Goal: Task Accomplishment & Management: Complete application form

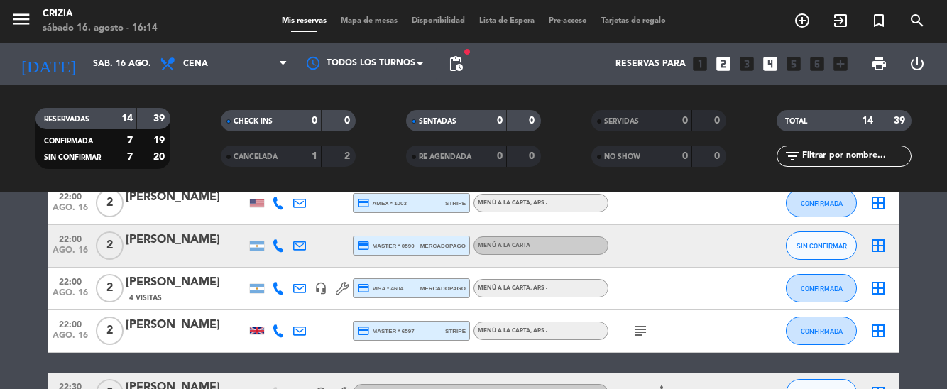
scroll to position [97, 0]
click at [202, 378] on div "[PERSON_NAME]" at bounding box center [186, 387] width 121 height 18
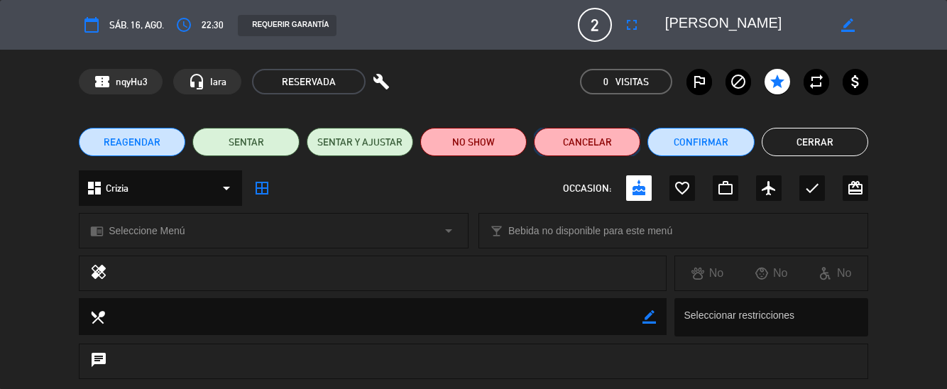
click at [608, 145] on button "Cancelar" at bounding box center [587, 142] width 107 height 28
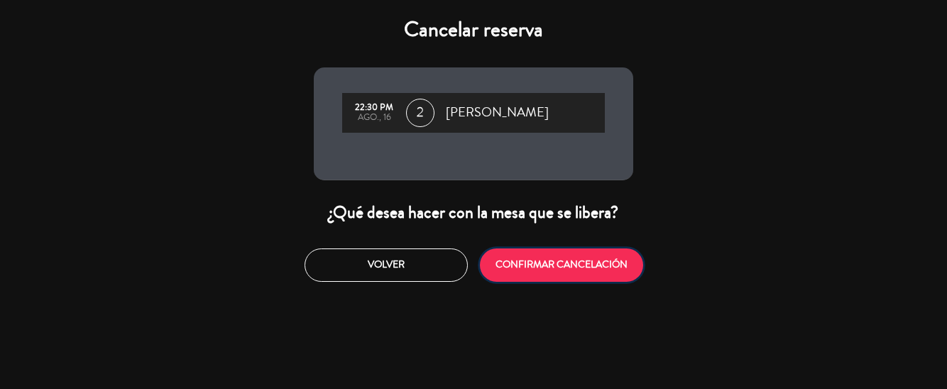
click at [557, 278] on button "CONFIRMAR CANCELACIÓN" at bounding box center [561, 265] width 163 height 33
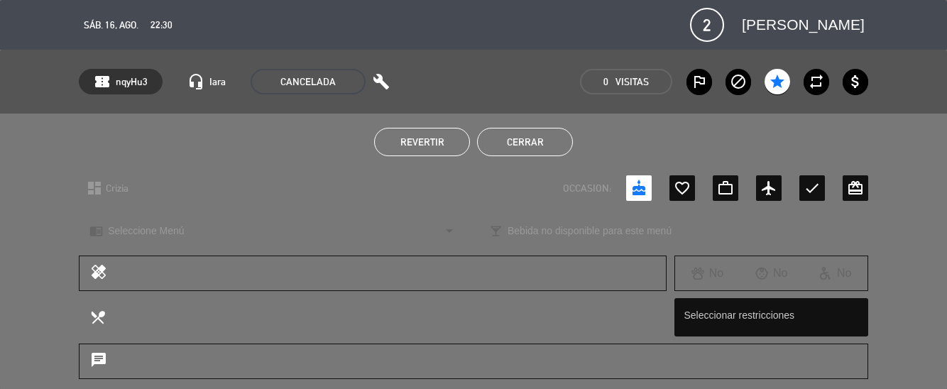
click at [550, 133] on button "Cerrar" at bounding box center [525, 142] width 96 height 28
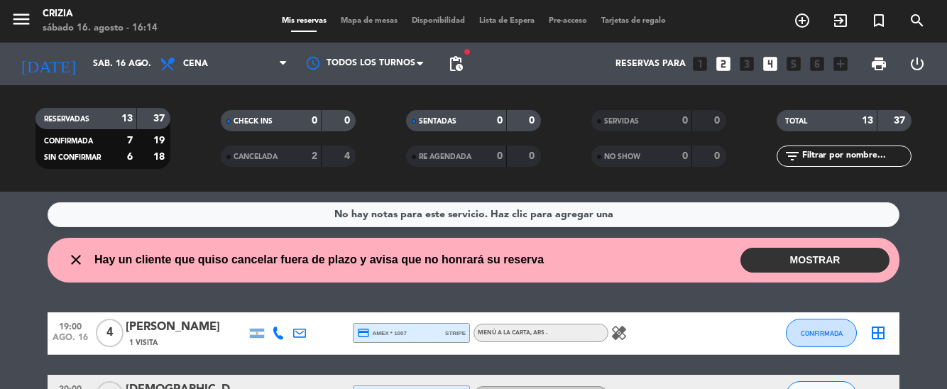
scroll to position [0, 0]
click at [511, 23] on span "Lista de Espera" at bounding box center [507, 21] width 70 height 8
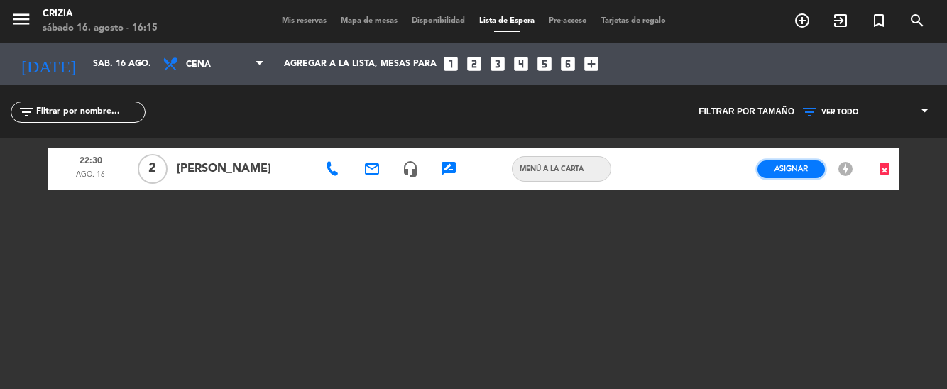
click at [789, 172] on span "Asignar" at bounding box center [791, 168] width 33 height 11
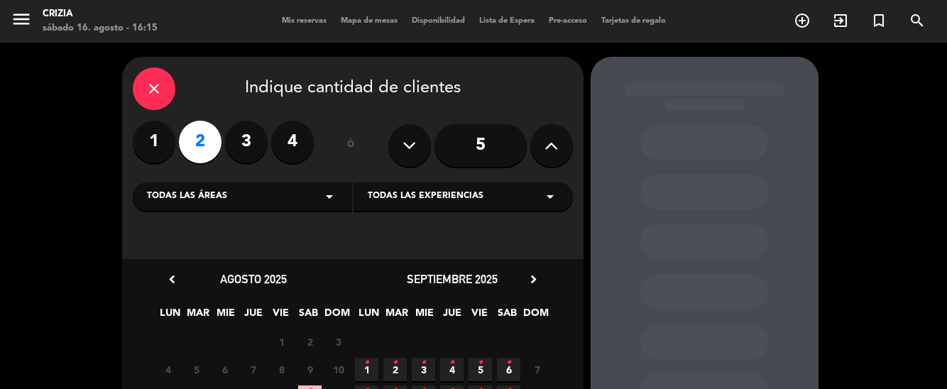
click at [533, 203] on div "Todas las experiencias arrow_drop_down" at bounding box center [463, 196] width 219 height 28
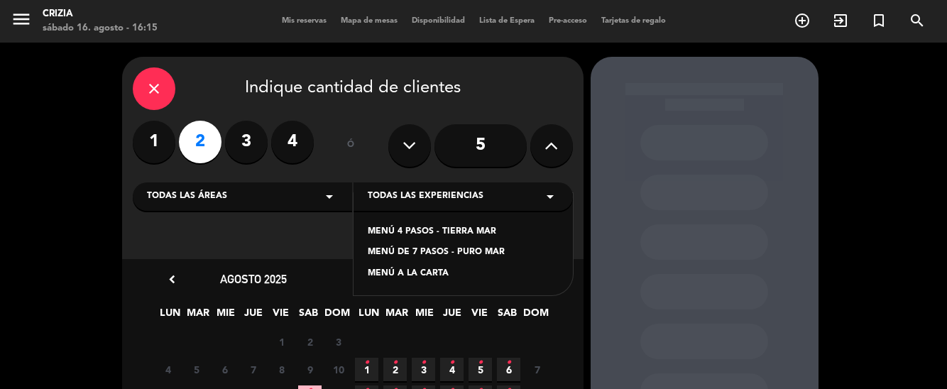
click at [486, 278] on div "MENÚ A LA CARTA" at bounding box center [463, 274] width 191 height 14
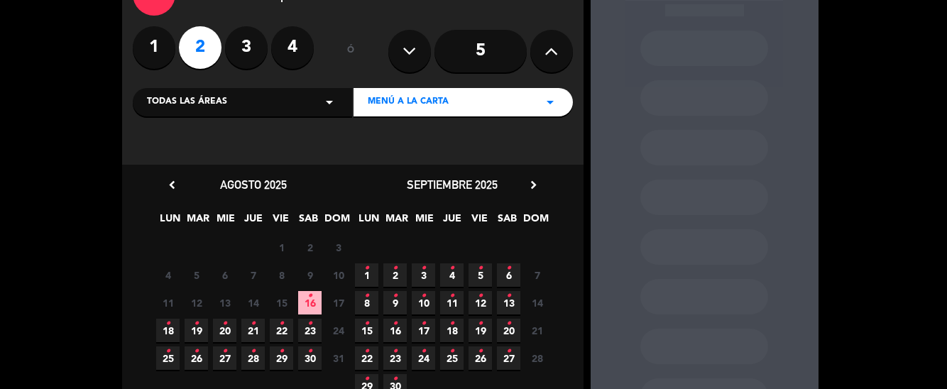
click at [312, 298] on span "16 •" at bounding box center [309, 302] width 23 height 23
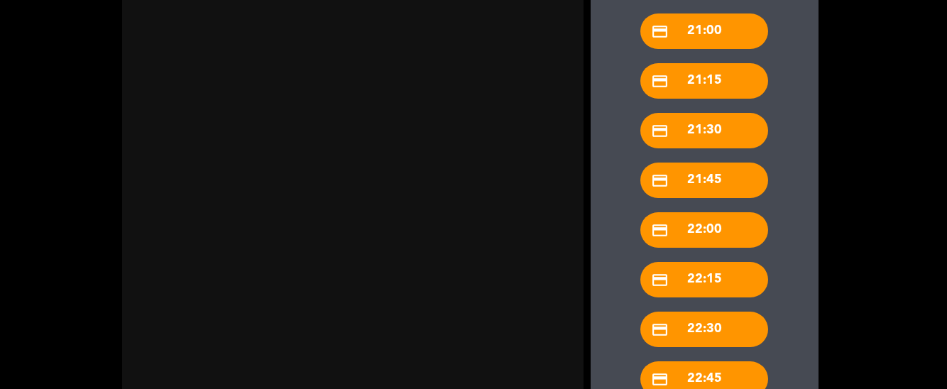
scroll to position [97, 0]
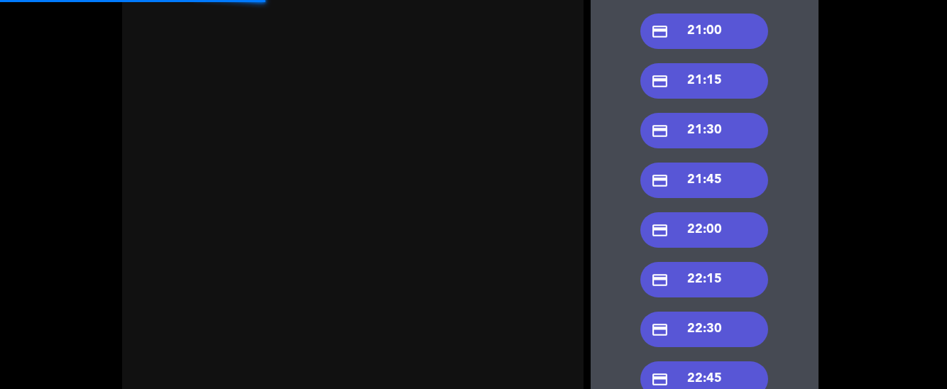
click at [729, 312] on div "credit_card 22:30" at bounding box center [704, 330] width 128 height 36
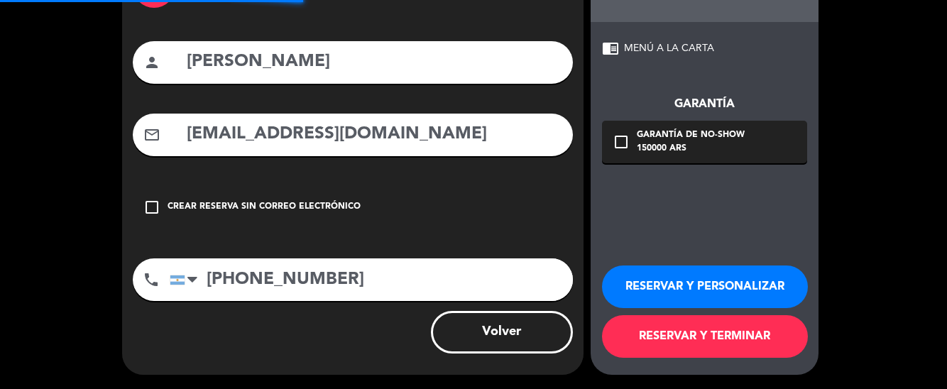
scroll to position [9, 0]
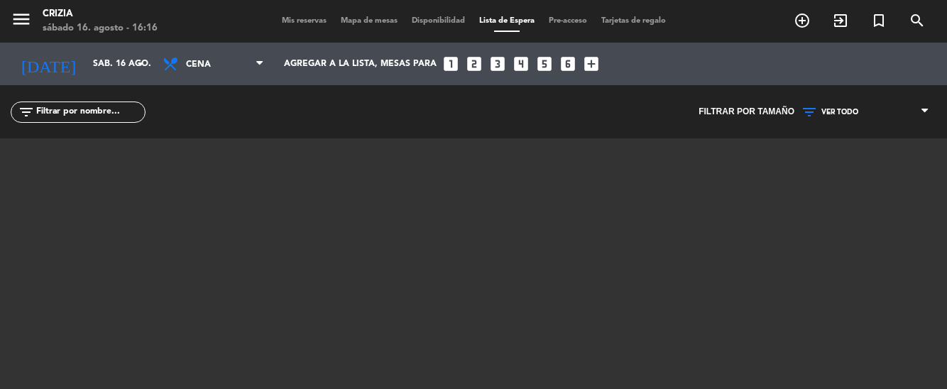
click at [287, 23] on span "Mis reservas" at bounding box center [304, 21] width 59 height 8
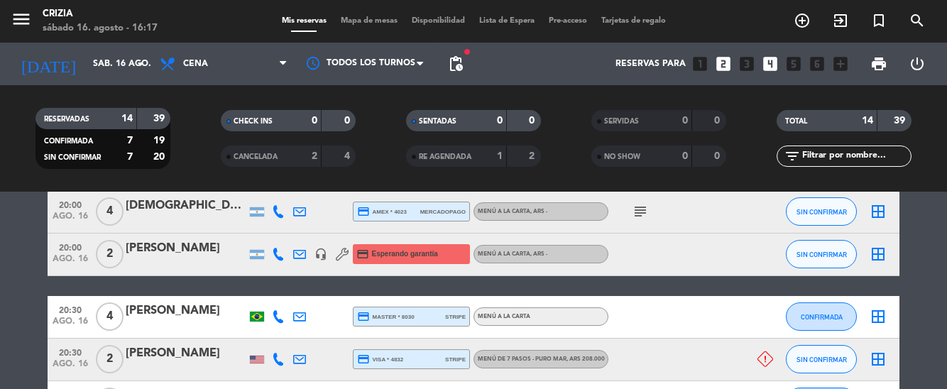
scroll to position [186, 0]
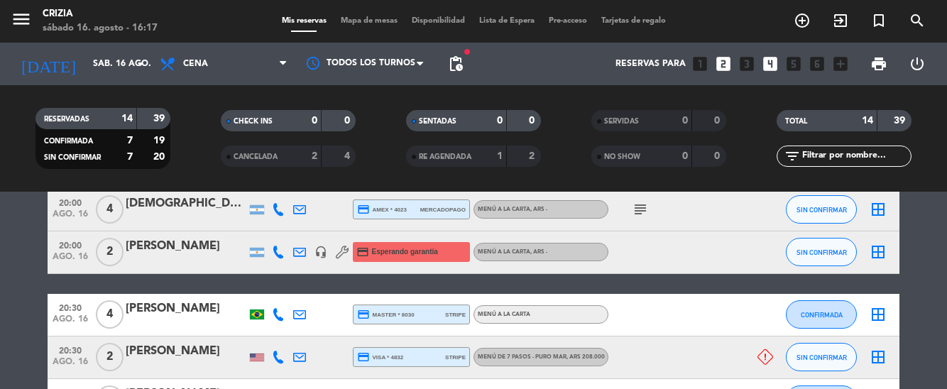
click at [632, 201] on icon "subject" at bounding box center [640, 209] width 17 height 17
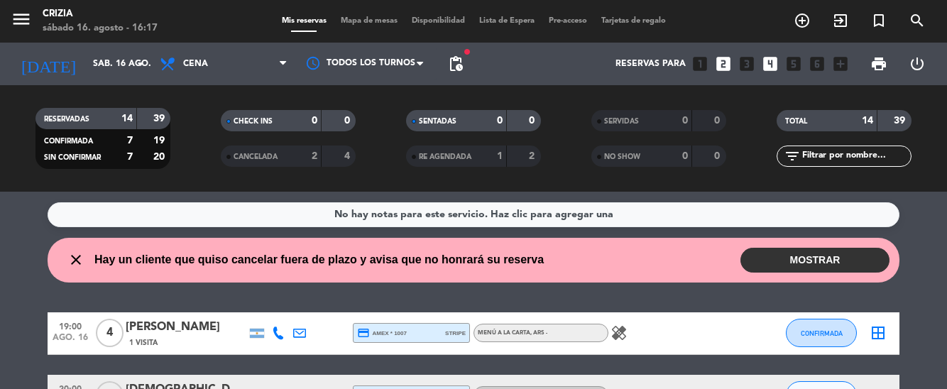
scroll to position [0, 0]
click at [462, 62] on span "pending_actions" at bounding box center [455, 63] width 17 height 17
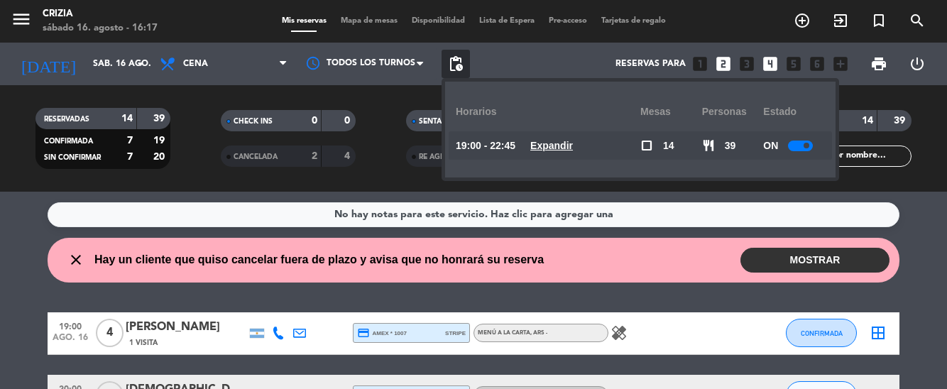
click at [798, 142] on div at bounding box center [800, 146] width 25 height 11
click at [903, 255] on wont-attend-reservations "close Hay un cliente que quiso cancelar fuera de plazo y avisa que no honrará s…" at bounding box center [473, 260] width 947 height 45
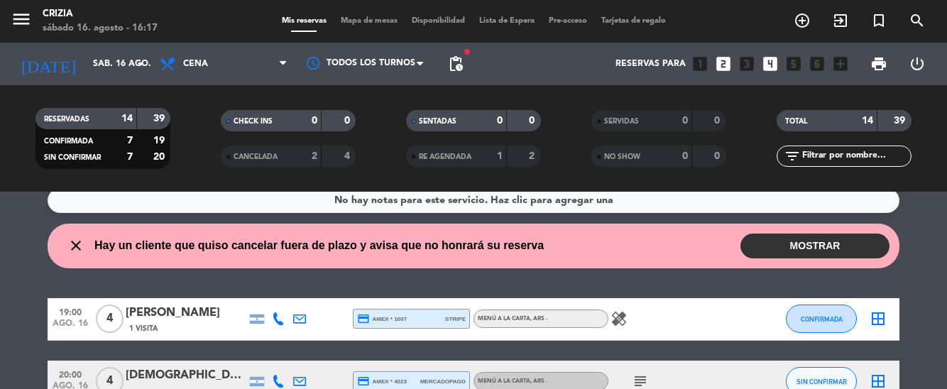
scroll to position [13, 0]
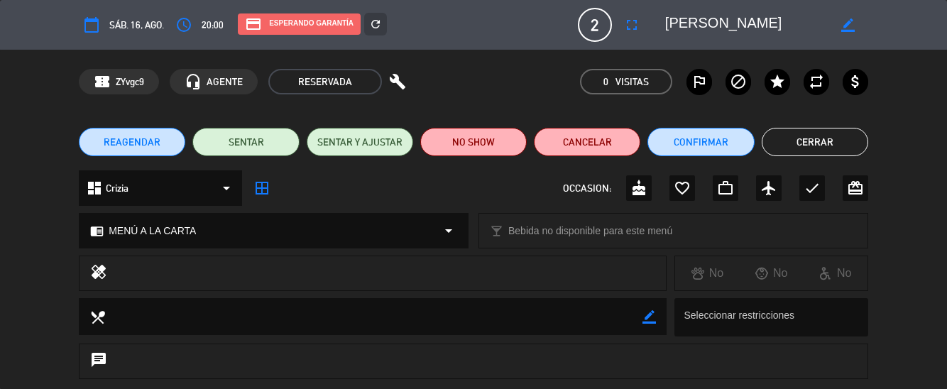
click at [684, 190] on icon "favorite_border" at bounding box center [682, 188] width 17 height 17
click at [802, 145] on button "Cerrar" at bounding box center [815, 142] width 107 height 28
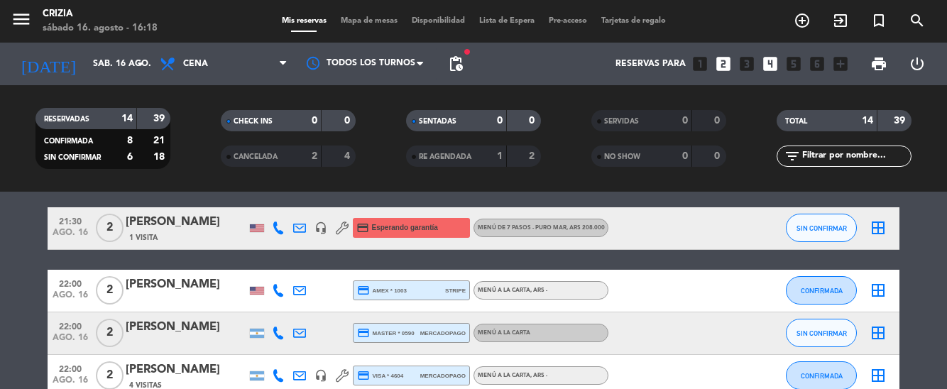
scroll to position [527, 0]
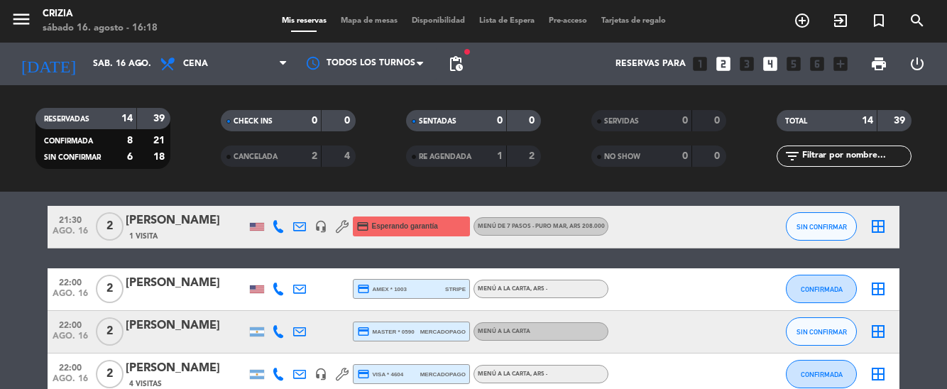
click at [197, 230] on div "1 Visita" at bounding box center [186, 236] width 121 height 12
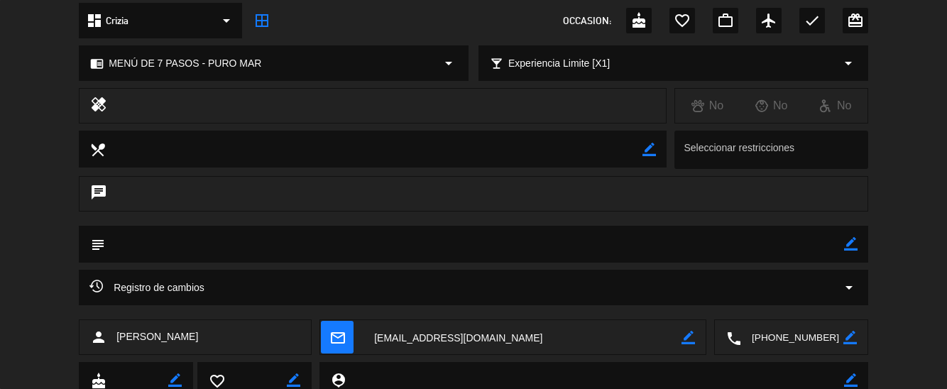
scroll to position [263, 0]
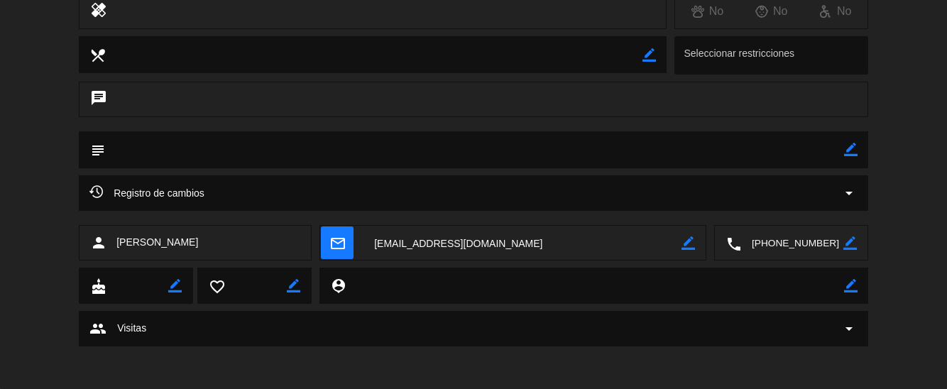
click at [772, 243] on textarea at bounding box center [792, 244] width 102 height 36
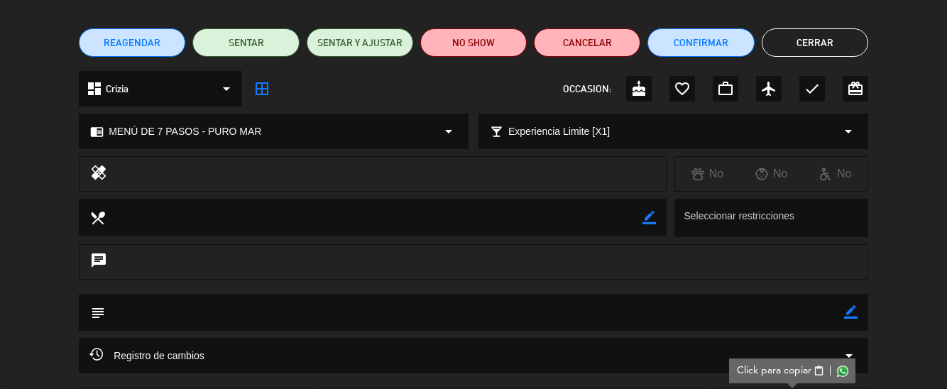
scroll to position [0, 0]
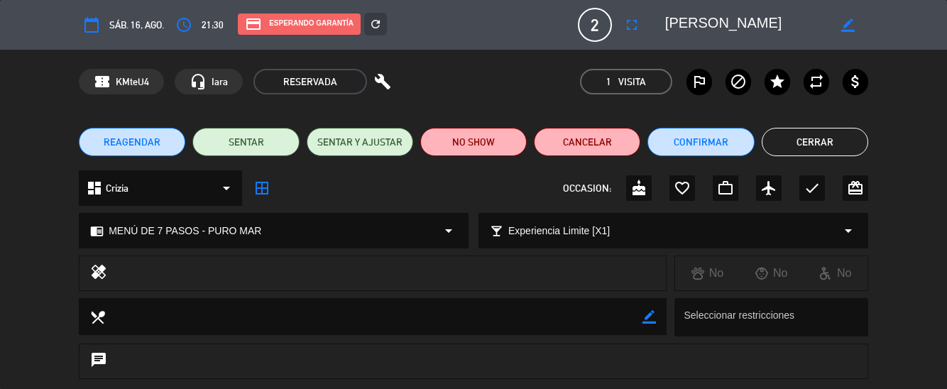
click at [802, 146] on button "Cerrar" at bounding box center [815, 142] width 107 height 28
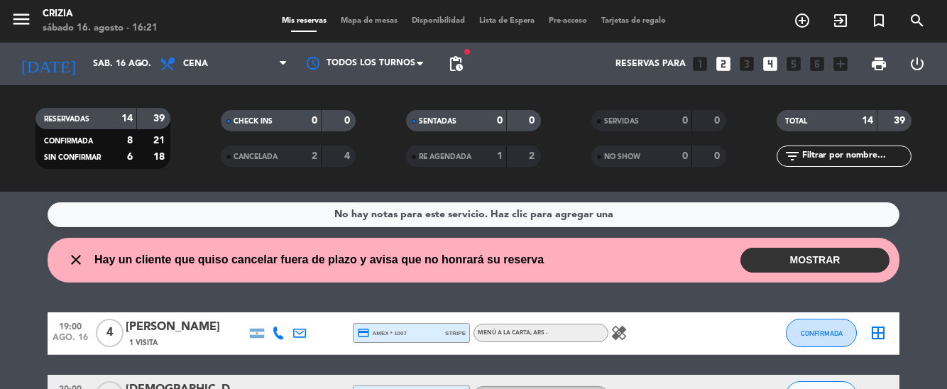
click at [618, 324] on icon "healing" at bounding box center [619, 332] width 17 height 17
click at [640, 387] on icon "subject" at bounding box center [640, 395] width 17 height 17
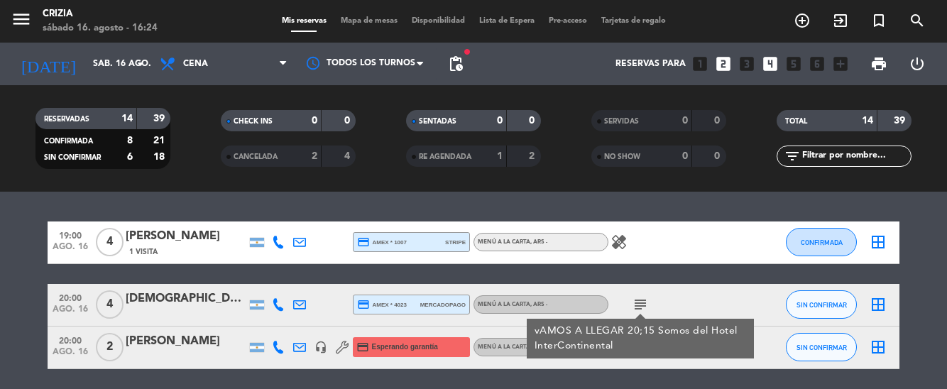
scroll to position [92, 0]
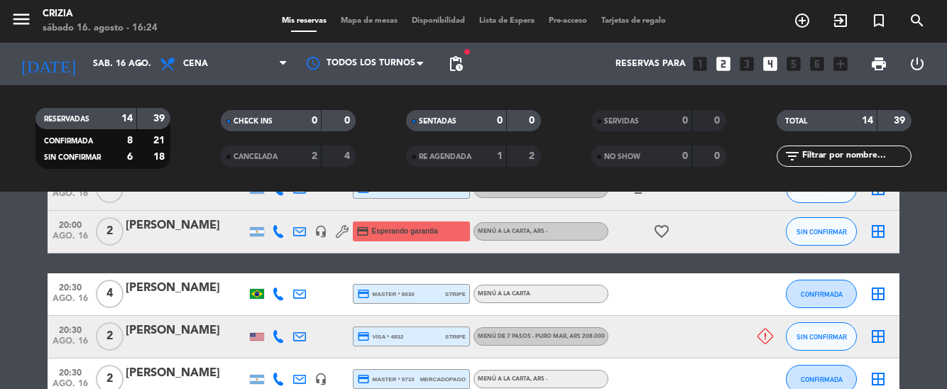
scroll to position [227, 0]
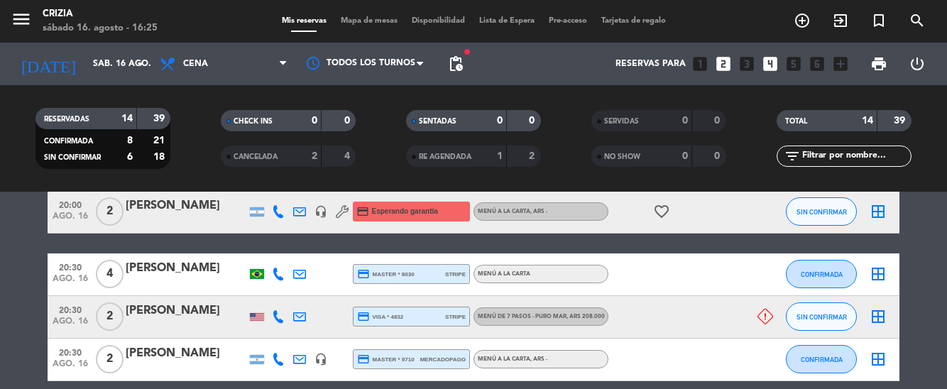
click at [180, 320] on div at bounding box center [186, 325] width 121 height 11
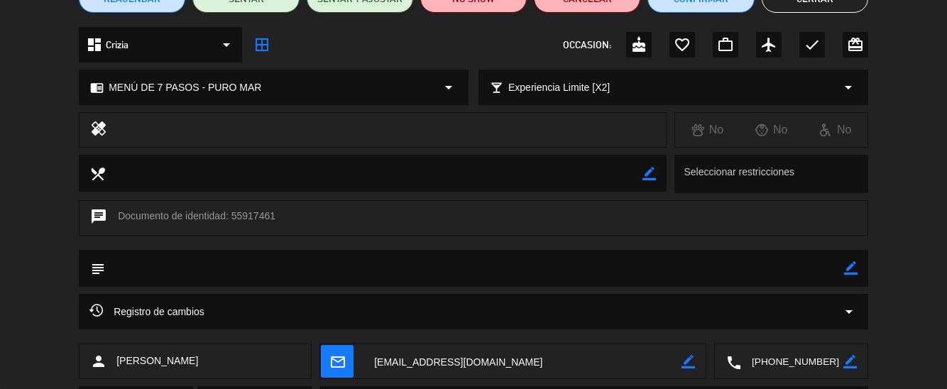
scroll to position [220, 0]
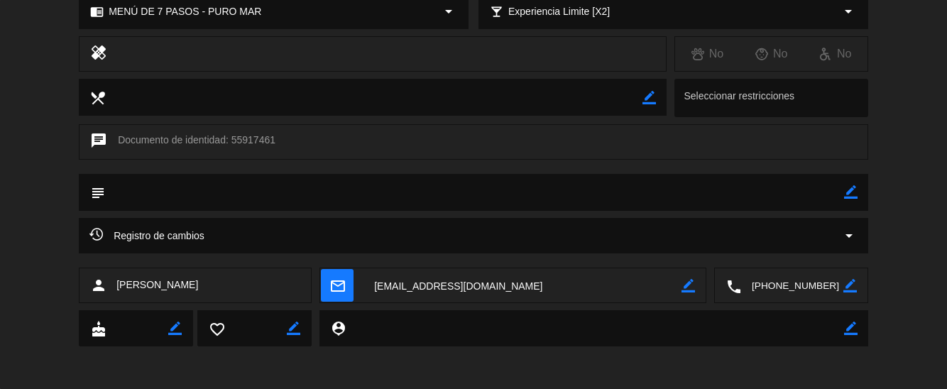
click at [768, 295] on textarea at bounding box center [792, 286] width 102 height 36
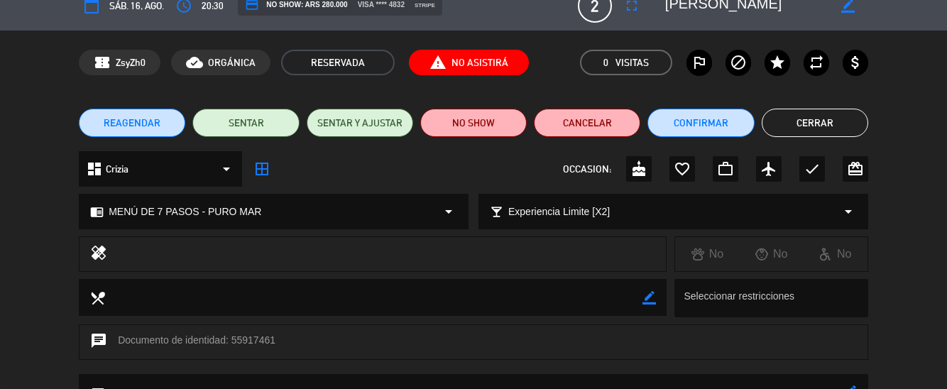
scroll to position [17, 0]
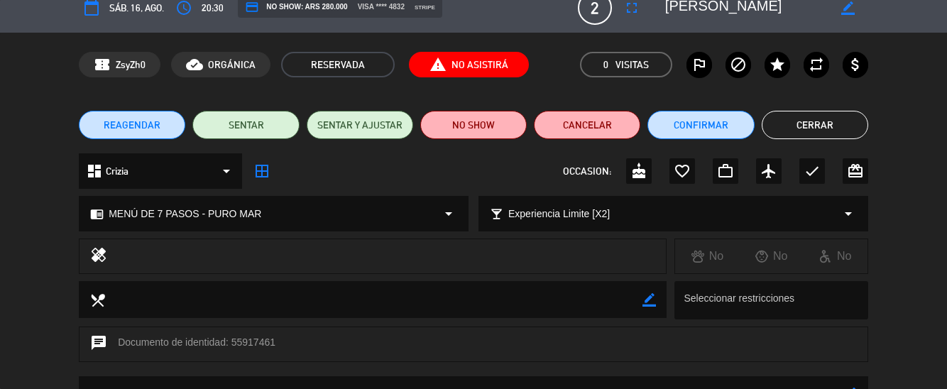
click at [824, 128] on button "Cerrar" at bounding box center [815, 125] width 107 height 28
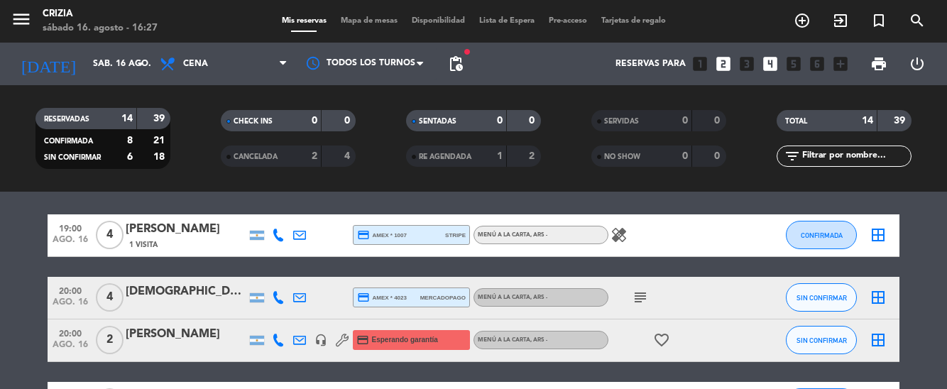
scroll to position [0, 0]
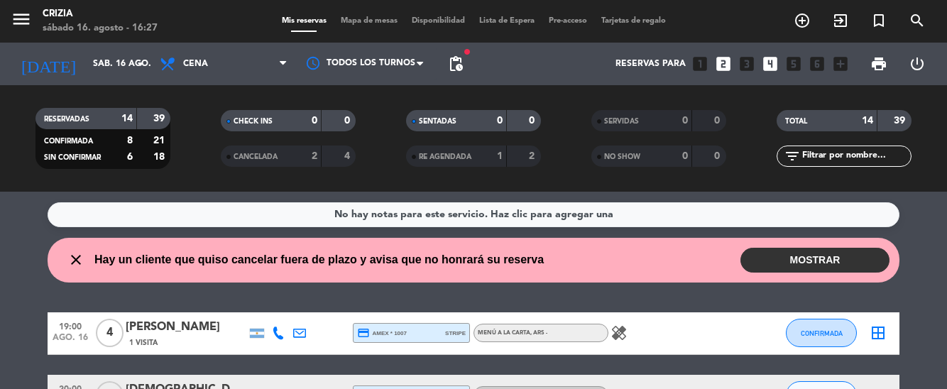
click at [791, 248] on button "MOSTRAR" at bounding box center [815, 260] width 149 height 25
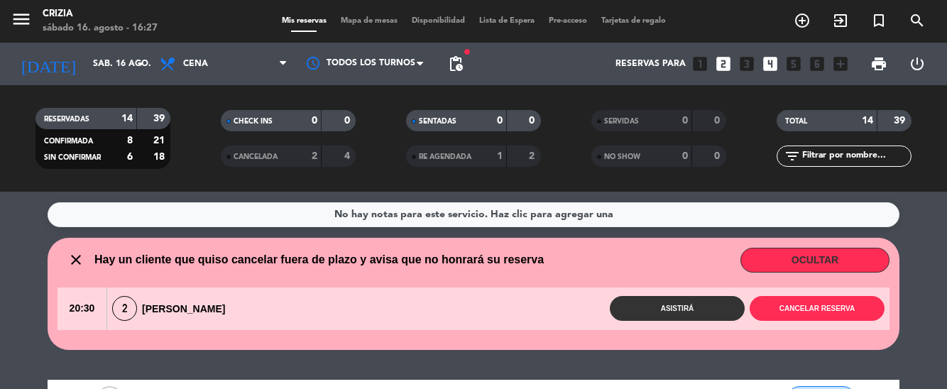
click at [817, 248] on button "OCULTAR" at bounding box center [815, 260] width 149 height 25
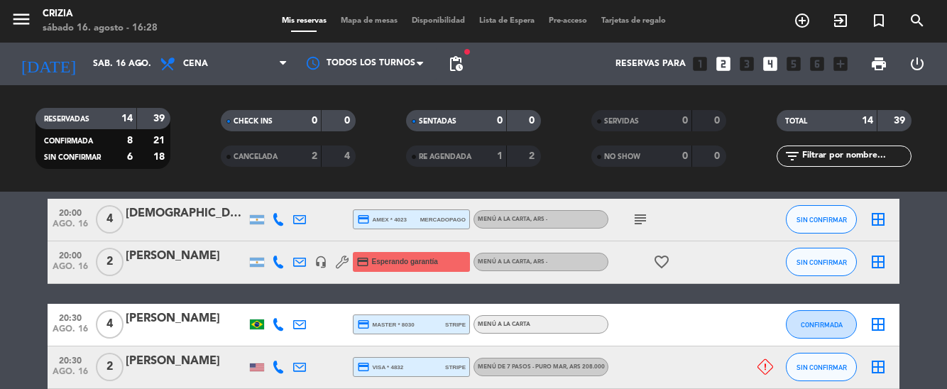
scroll to position [179, 0]
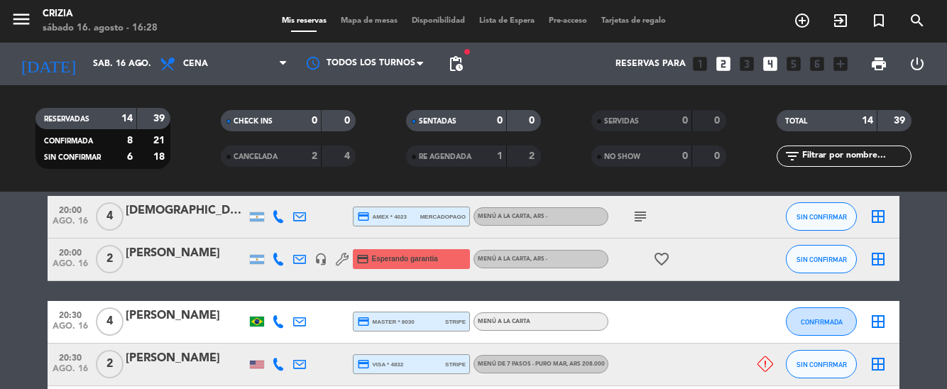
click at [743, 344] on div at bounding box center [755, 365] width 38 height 42
click at [758, 356] on icon at bounding box center [766, 364] width 16 height 16
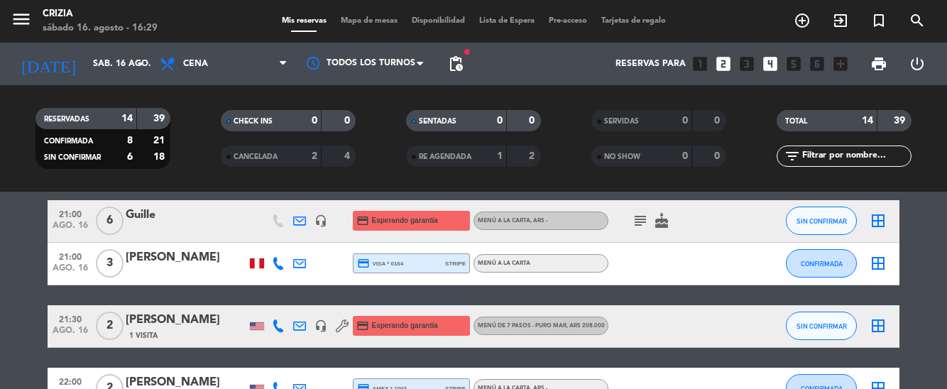
scroll to position [484, 0]
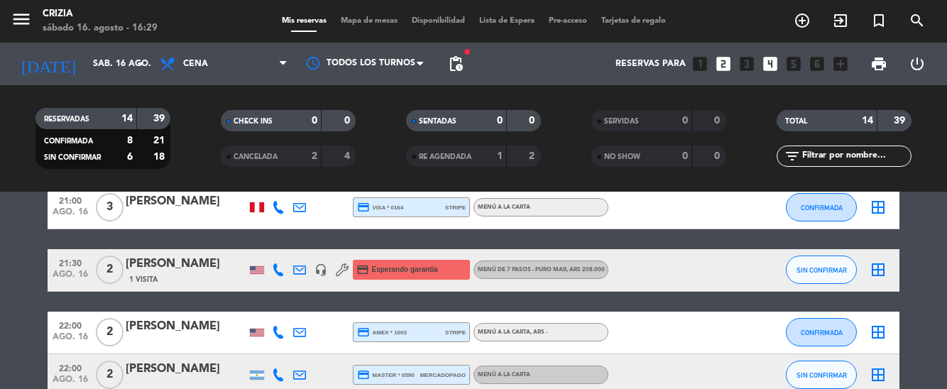
click at [217, 360] on div "[PERSON_NAME]" at bounding box center [186, 369] width 121 height 18
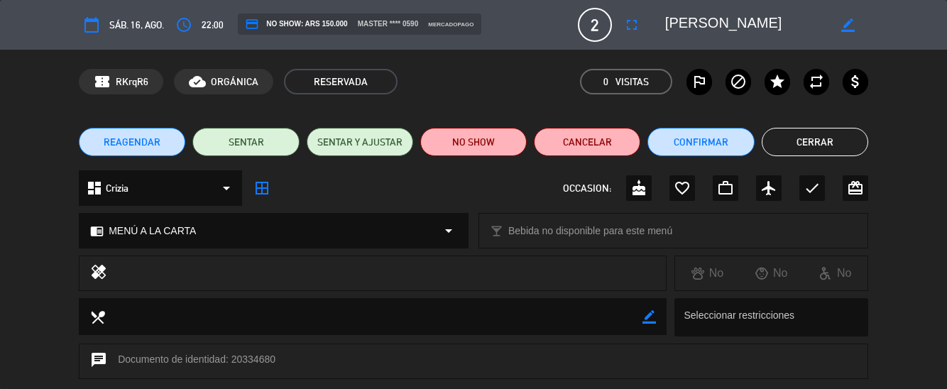
click at [828, 146] on button "Cerrar" at bounding box center [815, 142] width 107 height 28
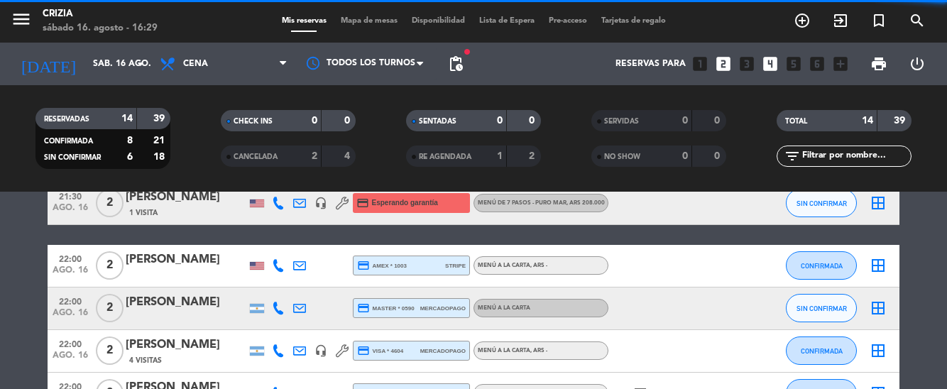
scroll to position [562, 0]
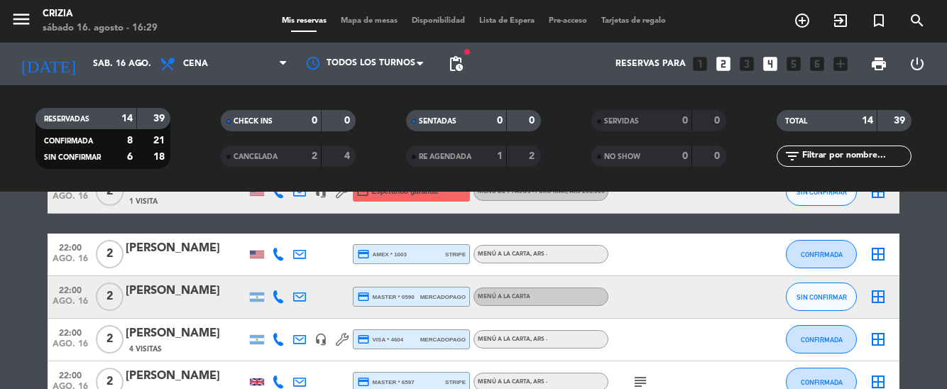
click at [632, 373] on icon "subject" at bounding box center [640, 381] width 17 height 17
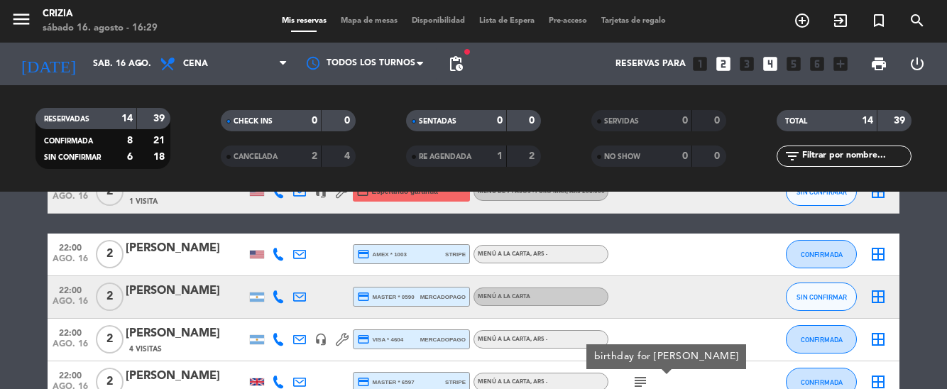
click at [197, 386] on div at bounding box center [186, 391] width 121 height 11
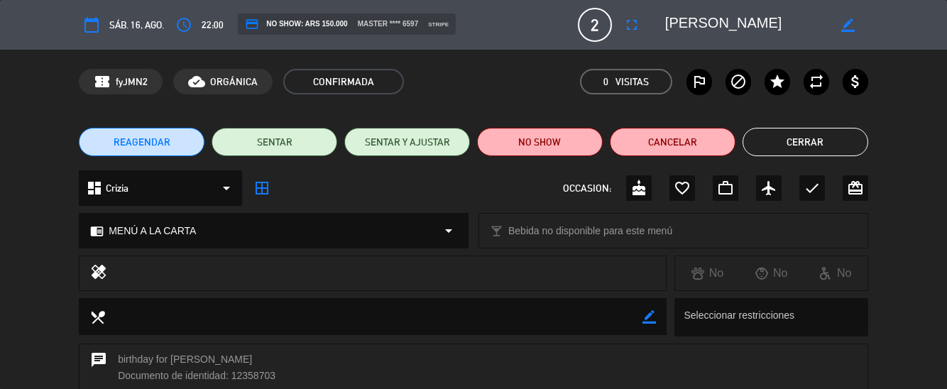
click at [640, 190] on icon "cake" at bounding box center [639, 188] width 17 height 17
click at [804, 145] on button "Cerrar" at bounding box center [806, 142] width 126 height 28
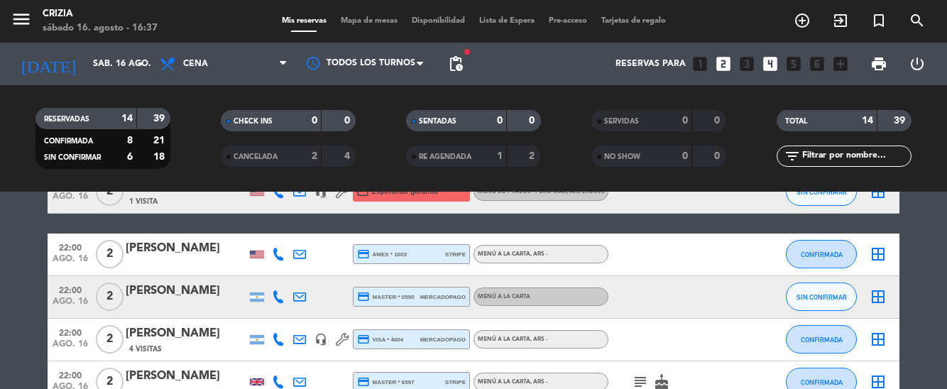
click at [172, 367] on div "[PERSON_NAME]" at bounding box center [186, 376] width 121 height 18
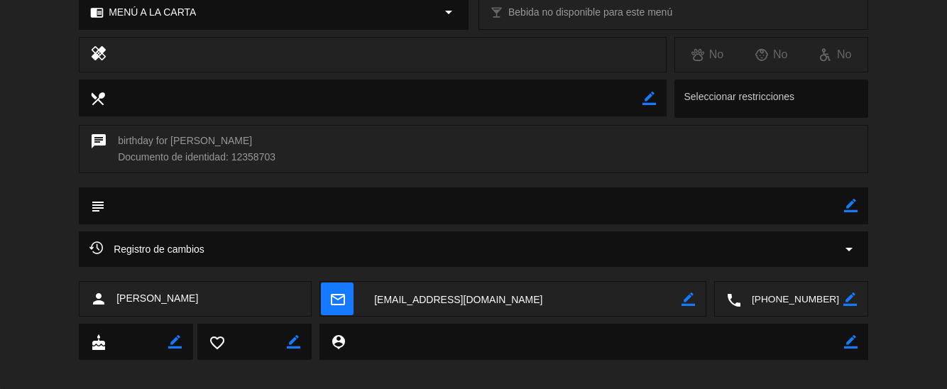
scroll to position [208, 0]
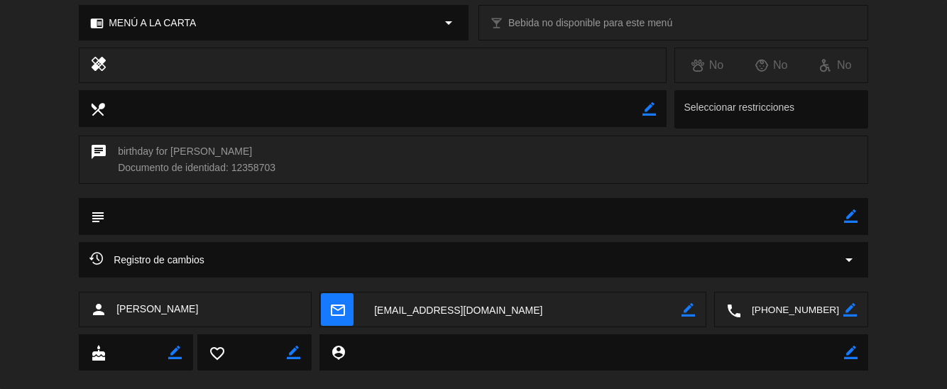
click at [338, 262] on div "Registro de cambios arrow_drop_down" at bounding box center [473, 259] width 768 height 17
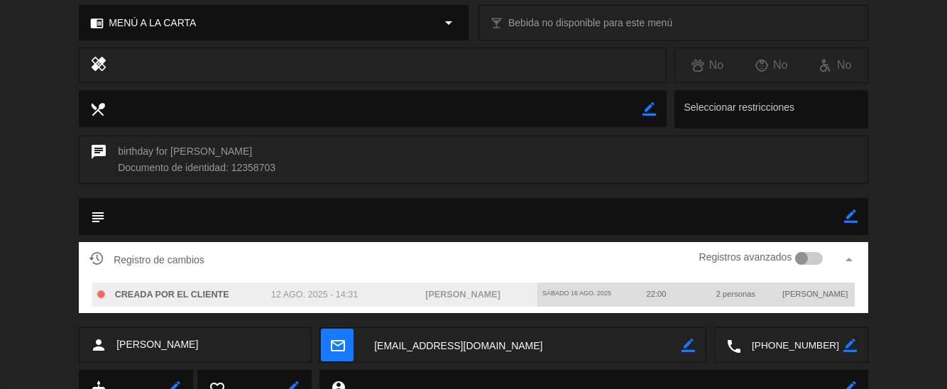
click at [729, 224] on textarea at bounding box center [474, 216] width 739 height 36
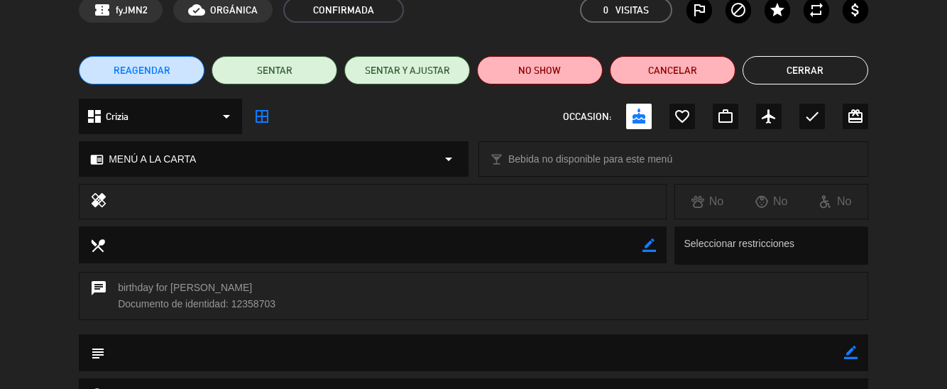
scroll to position [0, 0]
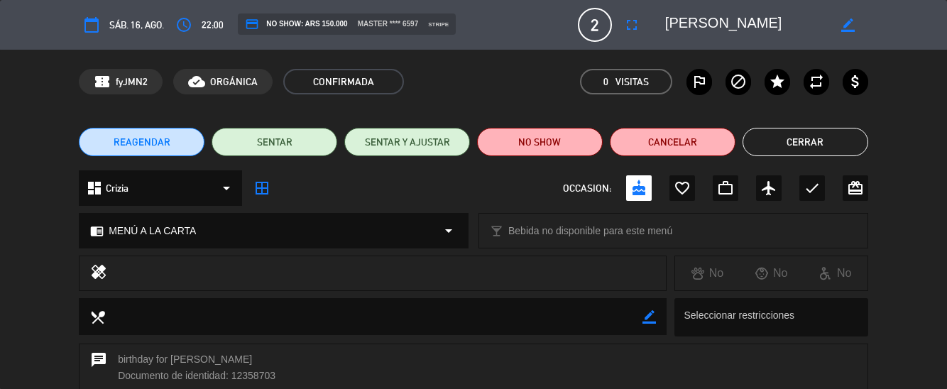
click at [794, 144] on button "Cerrar" at bounding box center [806, 142] width 126 height 28
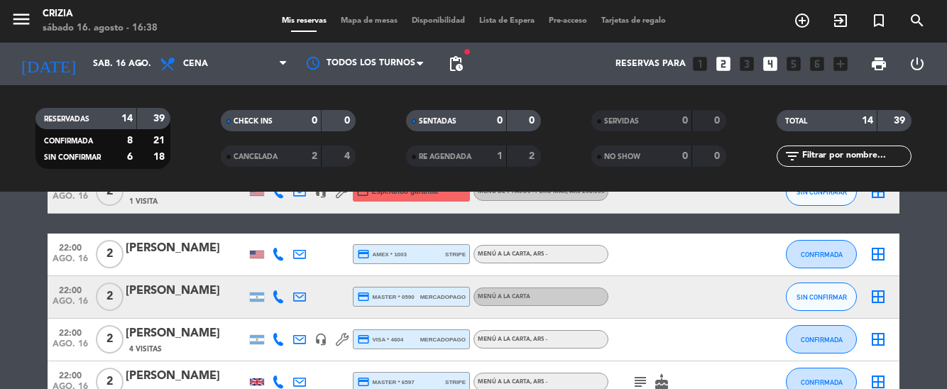
click at [203, 282] on div "[PERSON_NAME]" at bounding box center [186, 291] width 121 height 18
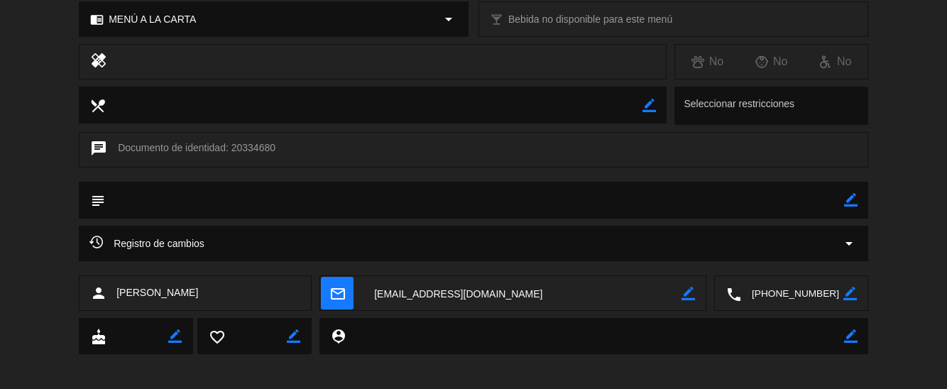
scroll to position [213, 0]
click at [456, 240] on div "Registro de cambios arrow_drop_down" at bounding box center [473, 242] width 768 height 17
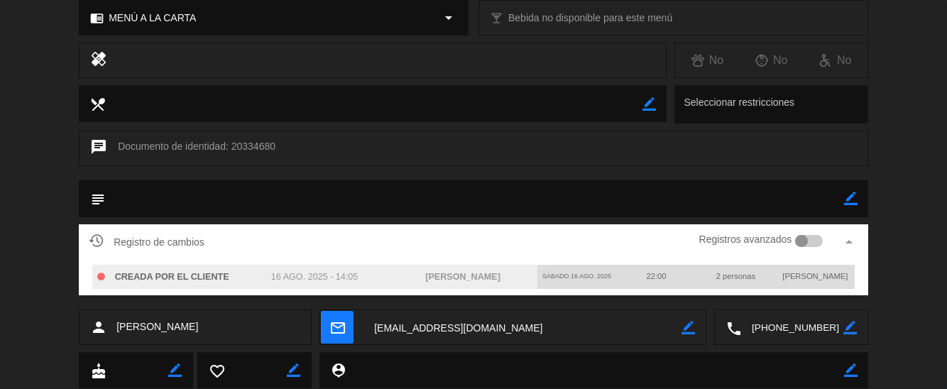
click at [453, 213] on textarea at bounding box center [474, 198] width 739 height 36
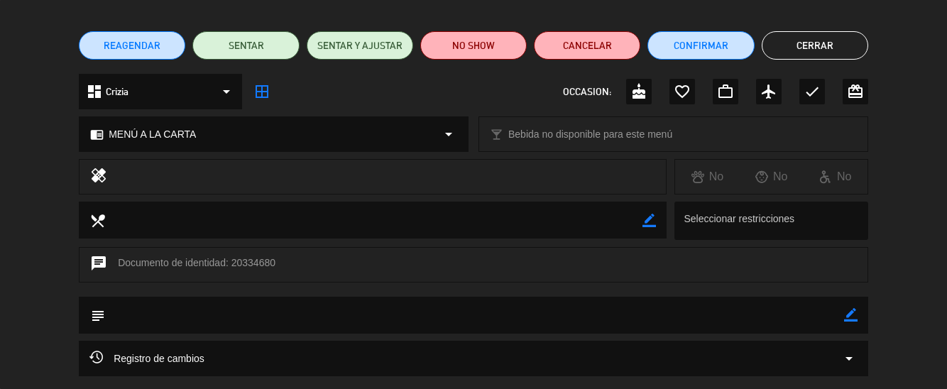
scroll to position [0, 0]
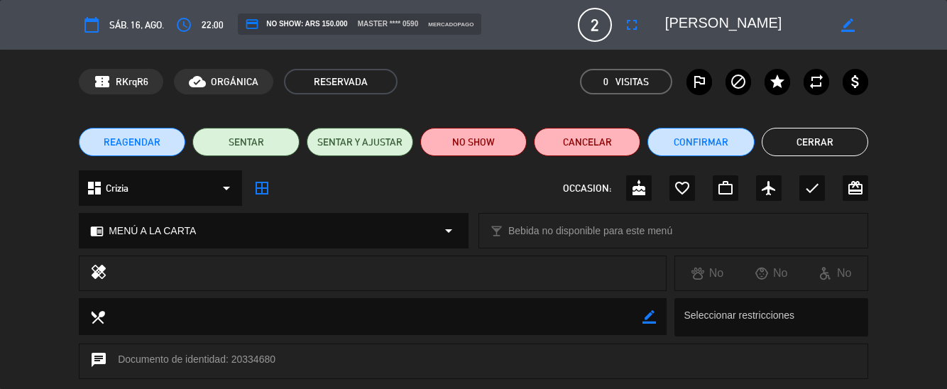
click at [825, 146] on button "Cerrar" at bounding box center [815, 142] width 107 height 28
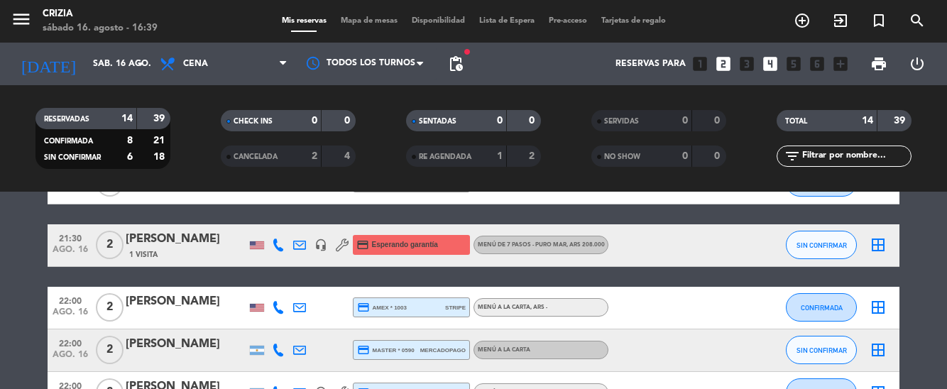
scroll to position [464, 0]
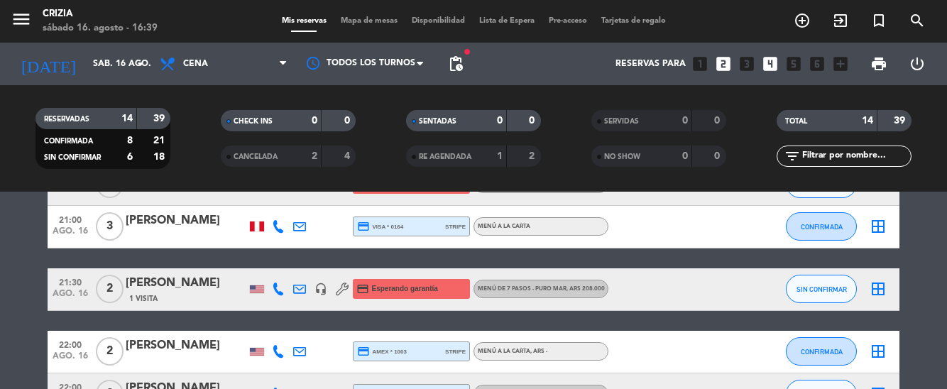
click at [567, 286] on span ", ARS 208.000" at bounding box center [586, 289] width 38 height 6
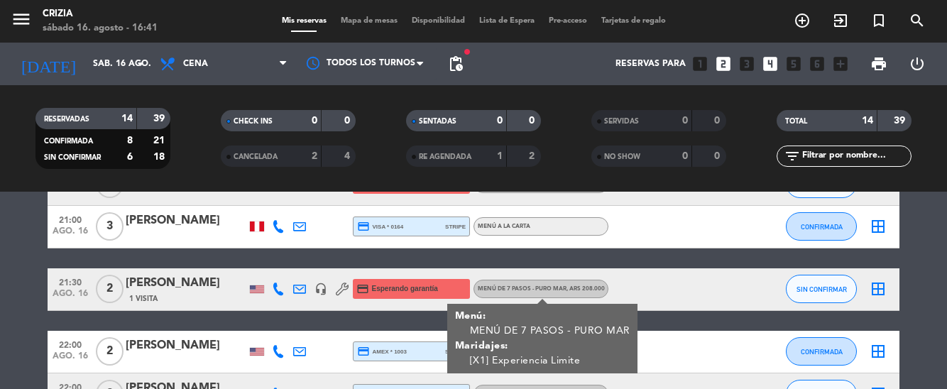
click at [919, 203] on bookings-row "19:00 ago. 16 4 [PERSON_NAME] 1 Visita credit_card amex * 1007 stripe MENÚ A LA…" at bounding box center [473, 206] width 947 height 716
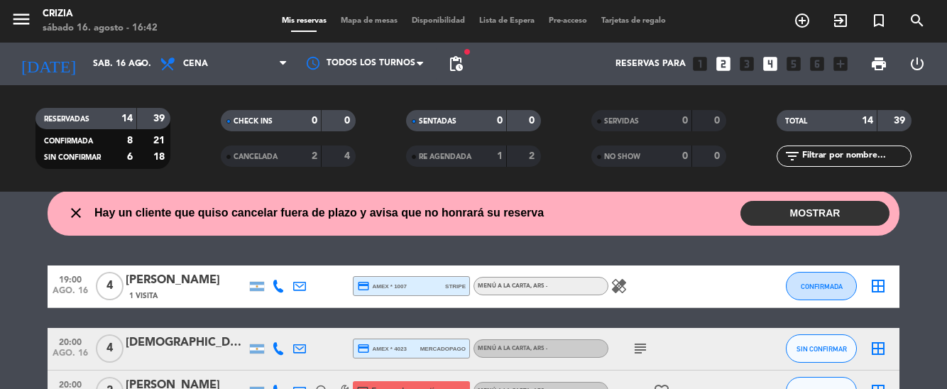
scroll to position [50, 0]
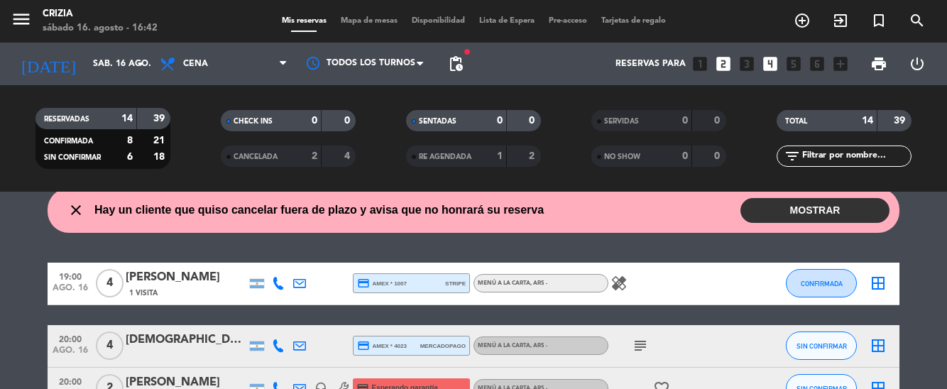
click at [775, 214] on button "MOSTRAR" at bounding box center [815, 210] width 149 height 25
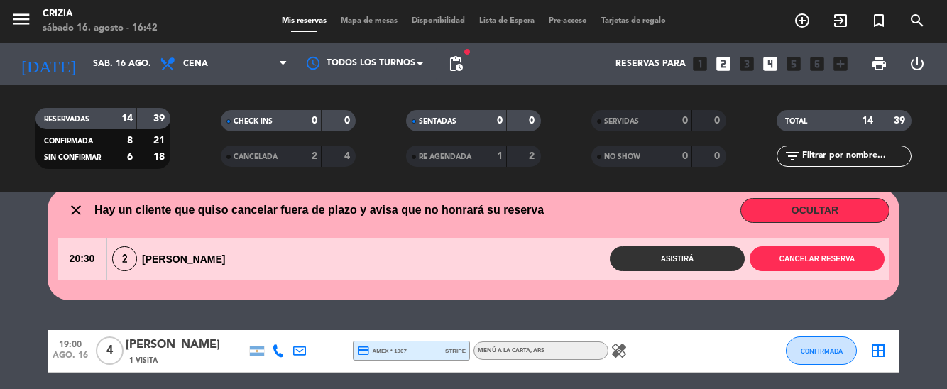
click at [790, 210] on button "OCULTAR" at bounding box center [815, 210] width 149 height 25
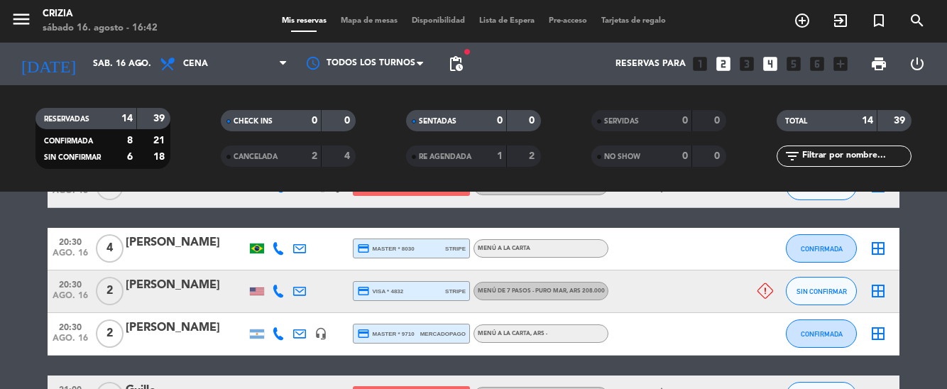
scroll to position [253, 0]
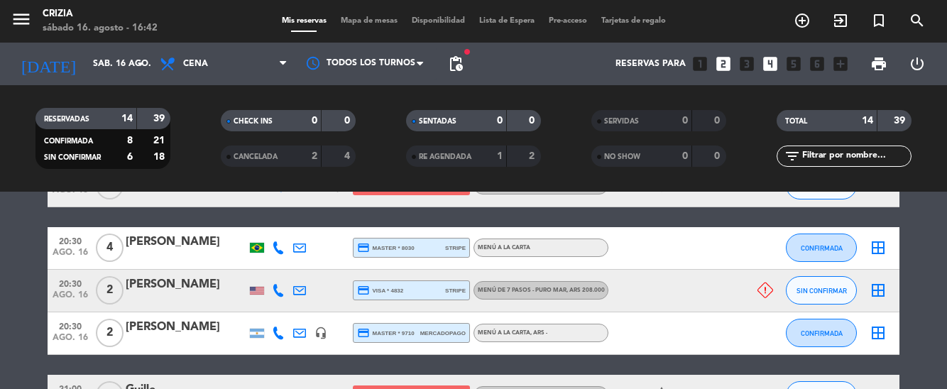
click at [192, 302] on div at bounding box center [186, 299] width 121 height 11
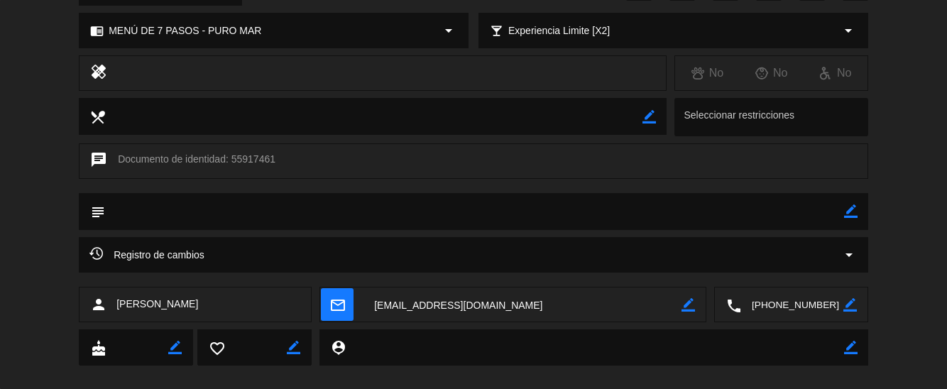
scroll to position [220, 0]
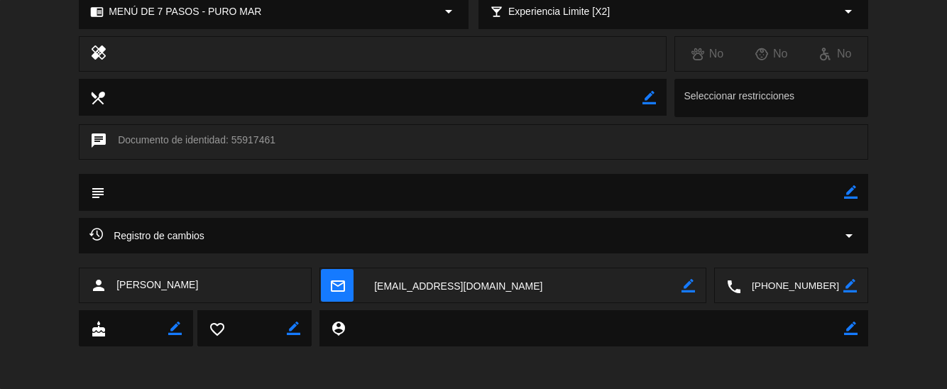
click at [789, 288] on textarea at bounding box center [792, 286] width 102 height 36
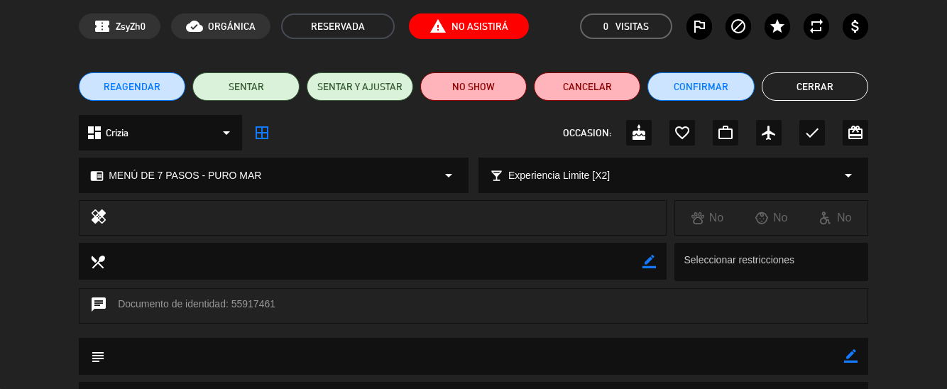
scroll to position [0, 0]
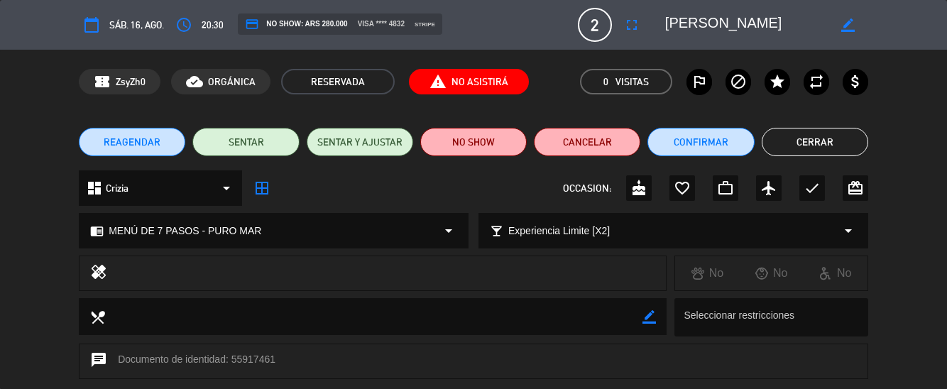
click at [806, 139] on button "Cerrar" at bounding box center [815, 142] width 107 height 28
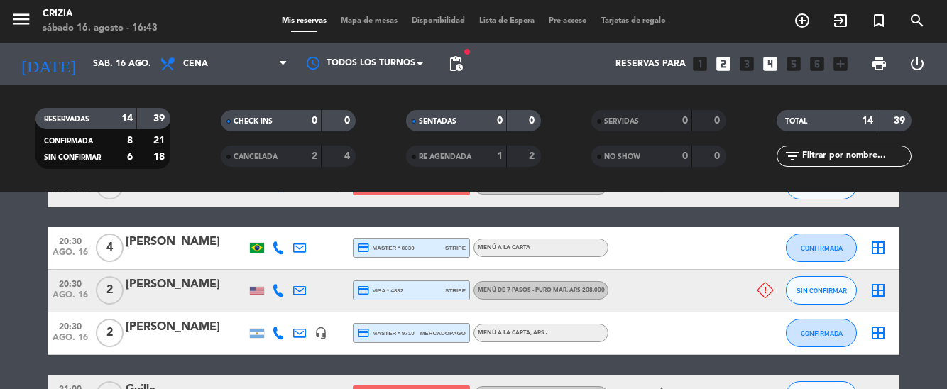
click at [459, 68] on span "pending_actions" at bounding box center [455, 63] width 17 height 17
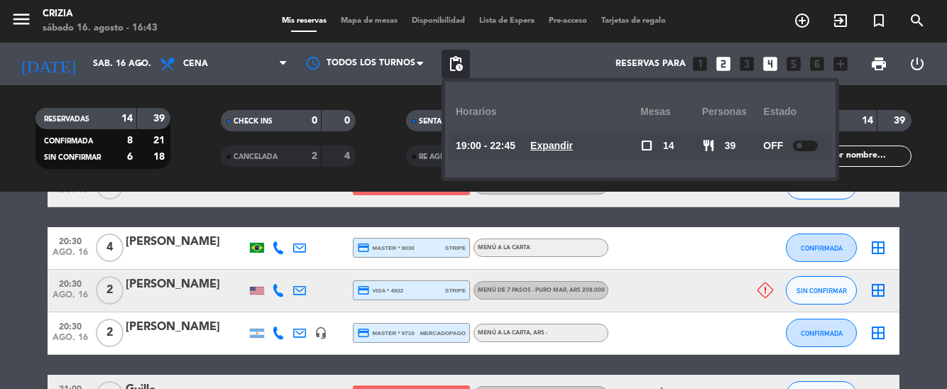
click at [551, 149] on u "Expandir" at bounding box center [551, 145] width 43 height 11
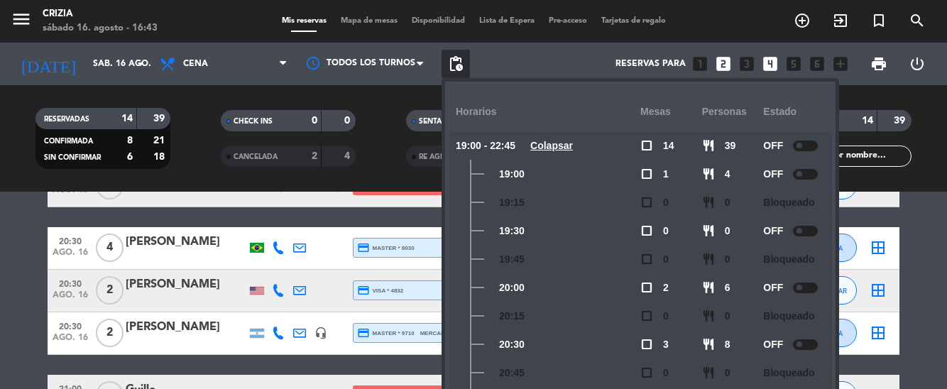
click at [554, 151] on u "Colapsar" at bounding box center [551, 145] width 43 height 11
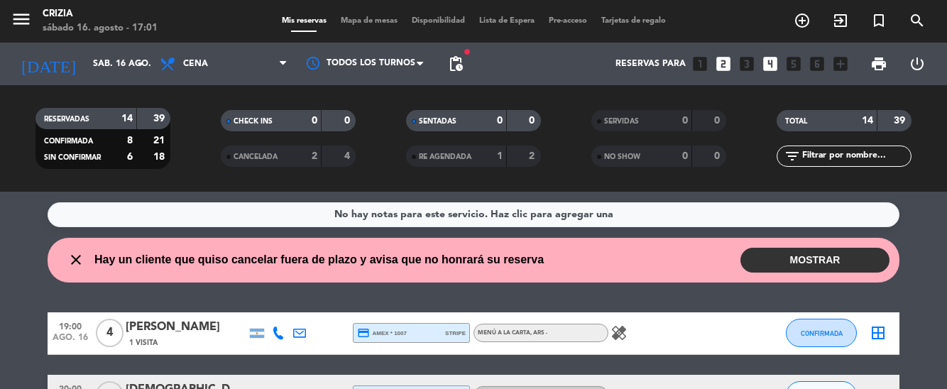
click at [797, 23] on icon "add_circle_outline" at bounding box center [802, 20] width 17 height 17
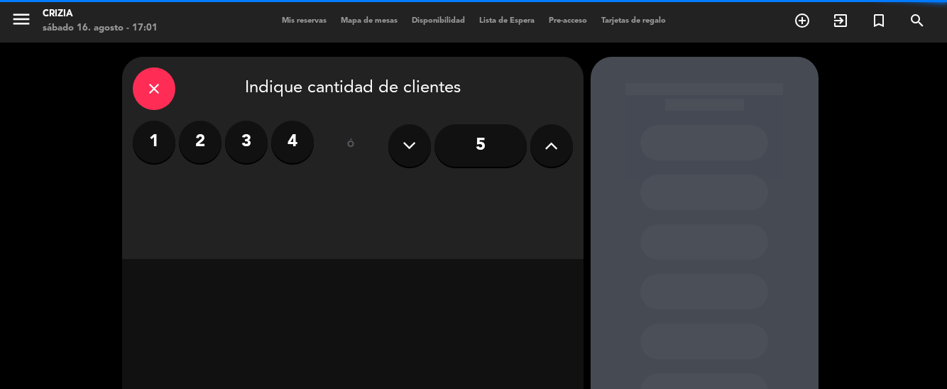
click at [553, 148] on button at bounding box center [551, 145] width 43 height 43
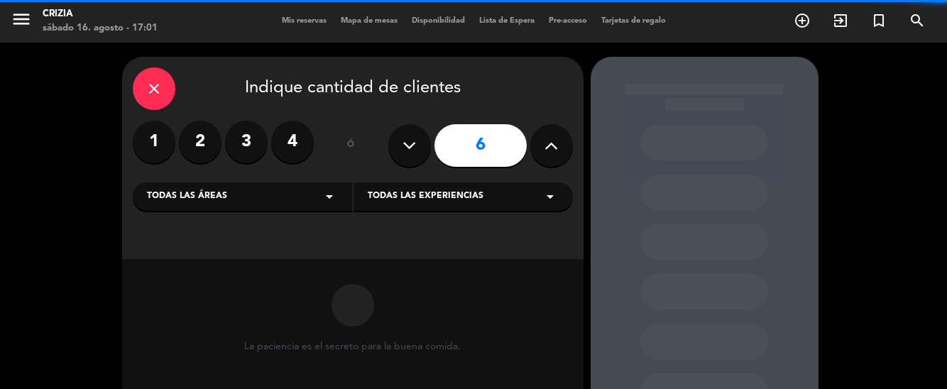
click at [554, 151] on button at bounding box center [551, 145] width 43 height 43
click at [555, 146] on button at bounding box center [551, 145] width 43 height 43
type input "8"
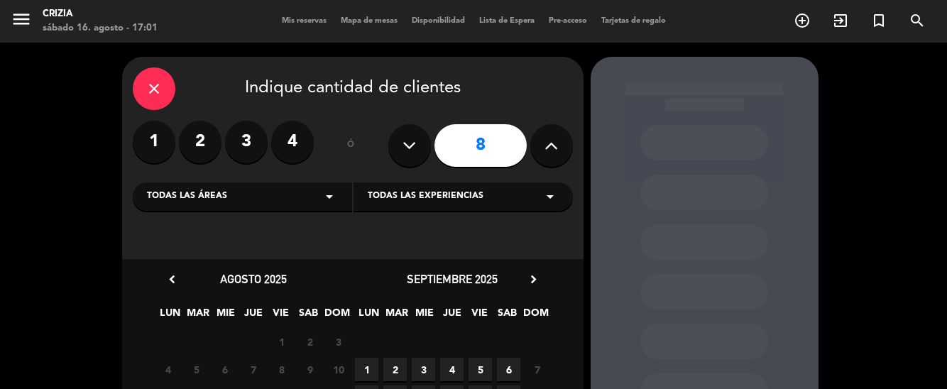
click at [524, 202] on div "Todas las experiencias arrow_drop_down" at bounding box center [463, 196] width 219 height 28
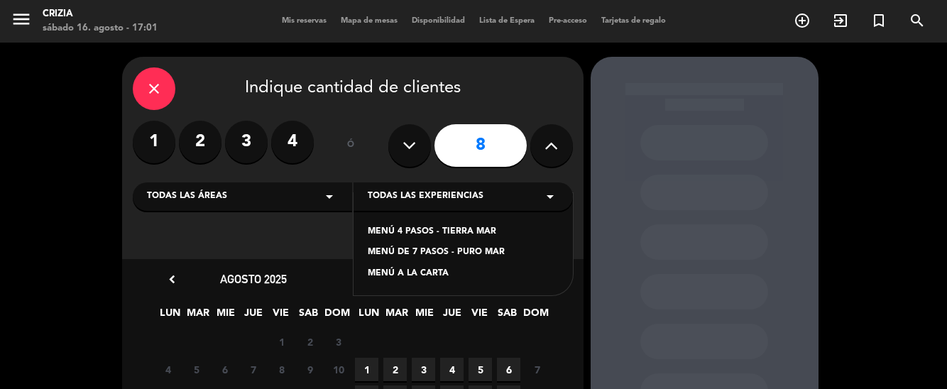
click at [469, 227] on div "MENÚ 4 PASOS - TIERRA MAR" at bounding box center [463, 232] width 191 height 14
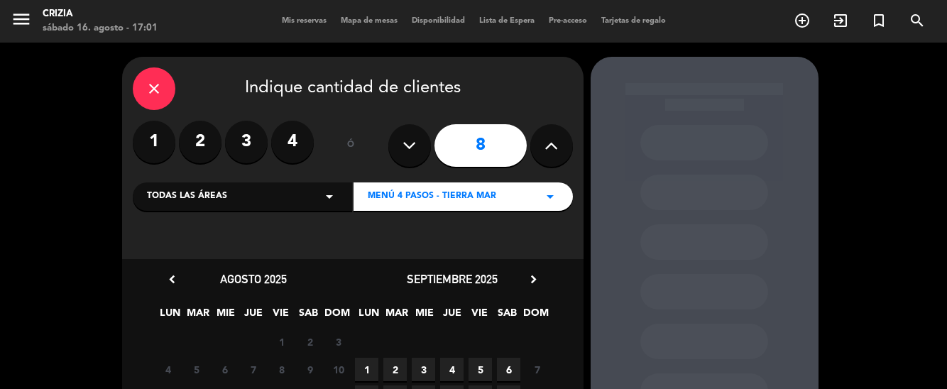
click at [476, 370] on span "5" at bounding box center [480, 369] width 23 height 23
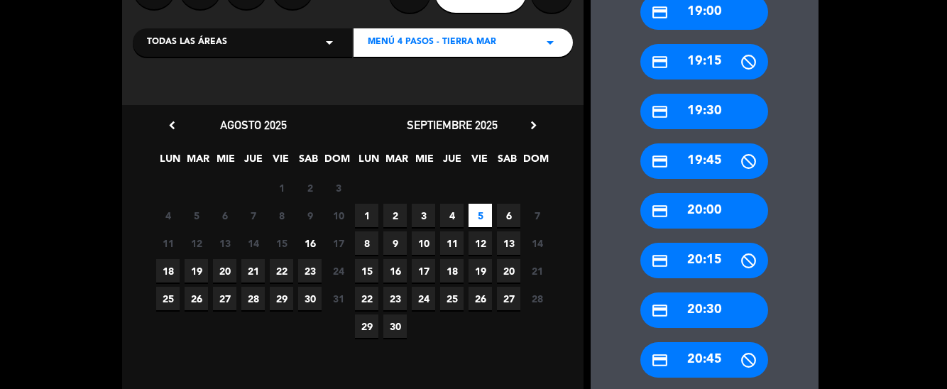
scroll to position [156, 0]
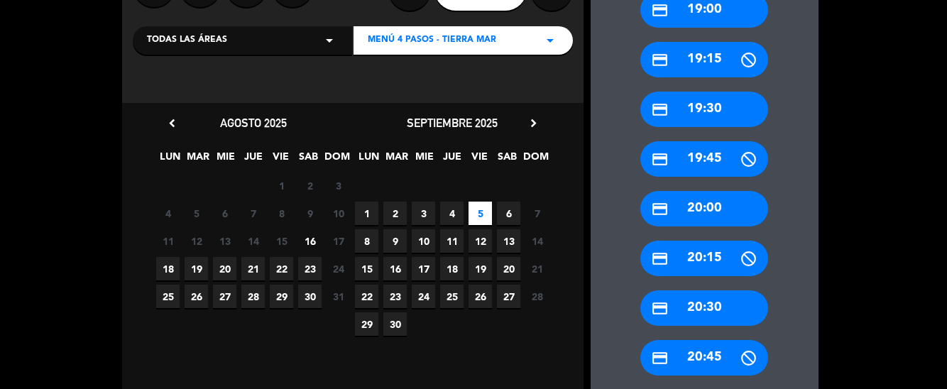
click at [707, 315] on div "credit_card 20:30" at bounding box center [704, 308] width 128 height 36
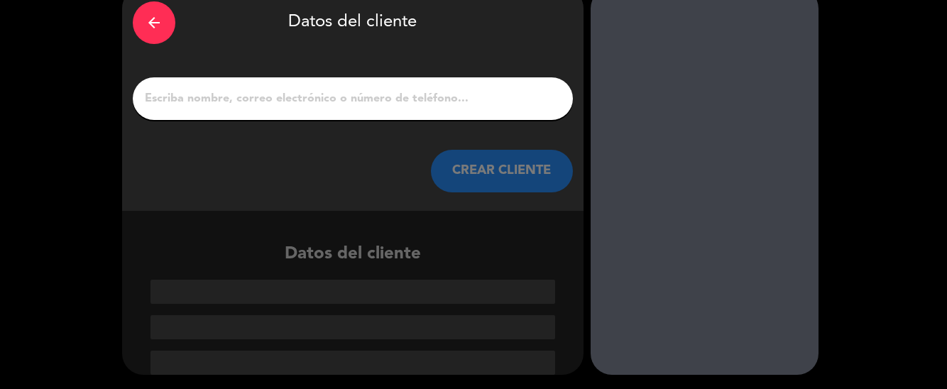
scroll to position [0, 0]
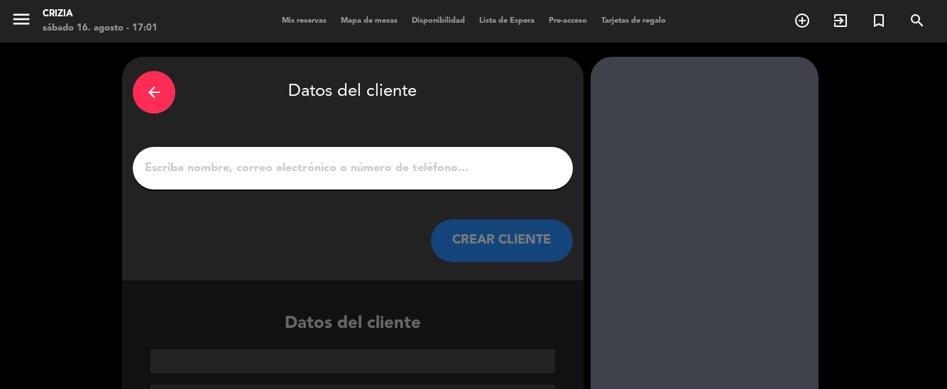
click at [413, 165] on input "1" at bounding box center [352, 168] width 419 height 20
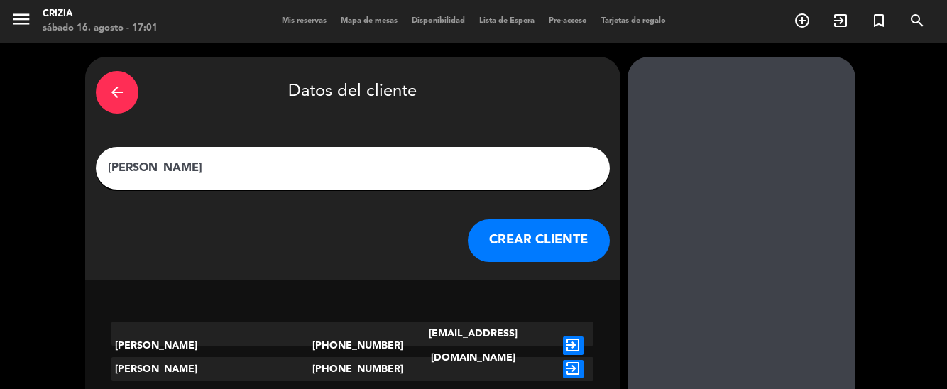
type input "[PERSON_NAME]"
click at [484, 244] on button "CREAR CLIENTE" at bounding box center [539, 240] width 142 height 43
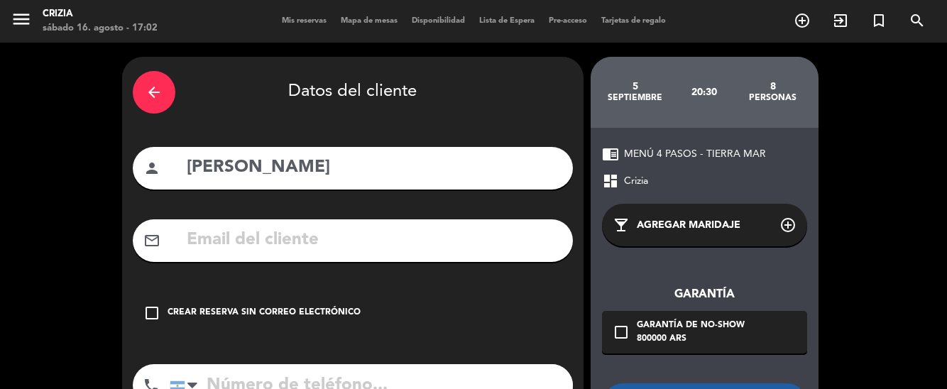
click at [616, 335] on icon "check_box_outline_blank" at bounding box center [621, 332] width 17 height 17
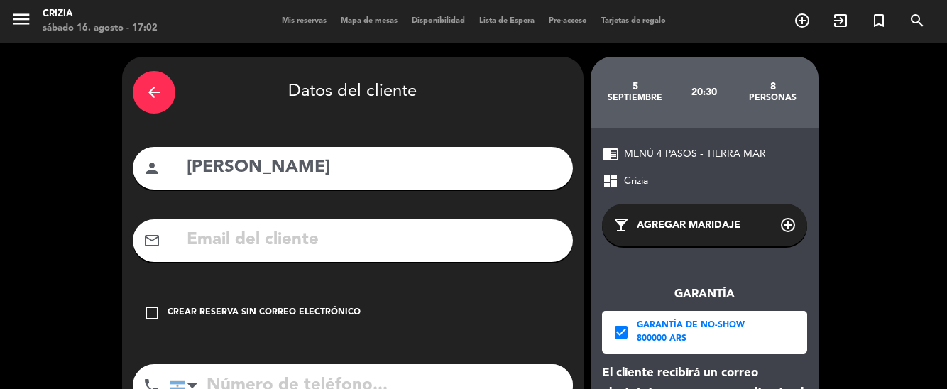
click at [410, 241] on input "text" at bounding box center [373, 240] width 377 height 29
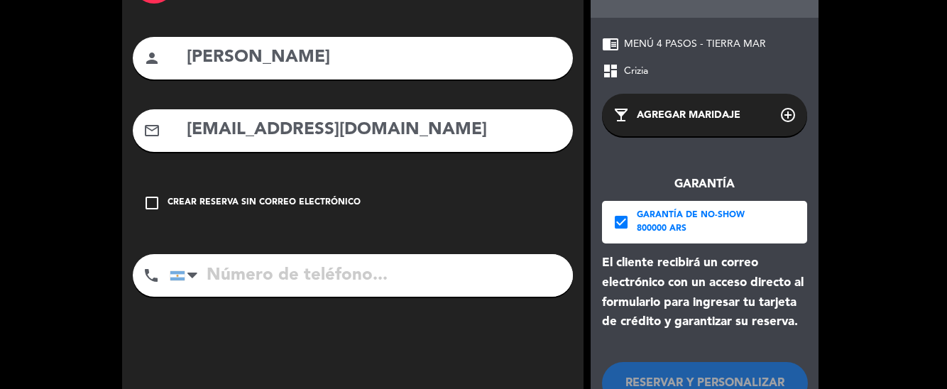
scroll to position [108, 0]
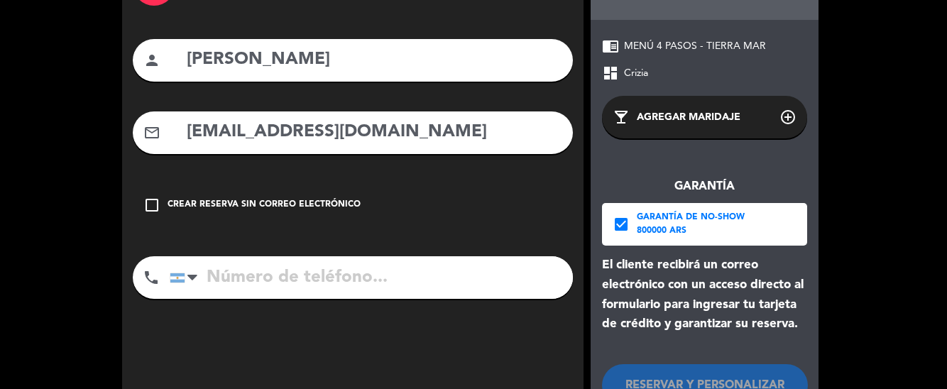
type input "[EMAIL_ADDRESS][DOMAIN_NAME]"
click at [381, 278] on input "tel" at bounding box center [371, 277] width 403 height 43
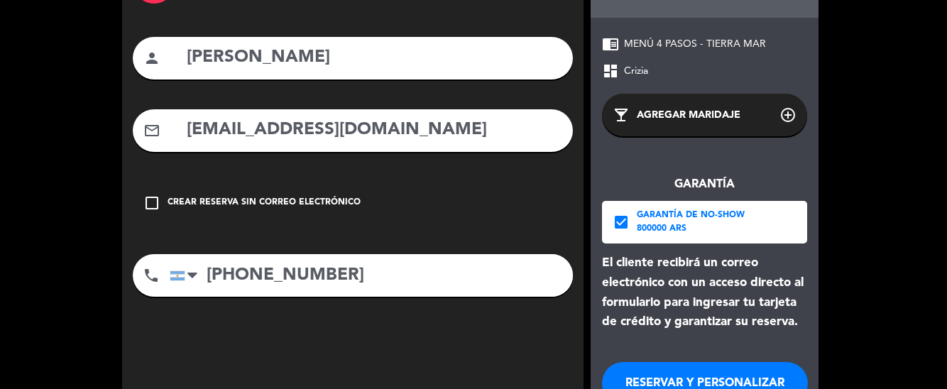
scroll to position [97, 0]
type input "[PHONE_NUMBER]"
